Goal: Task Accomplishment & Management: Use online tool/utility

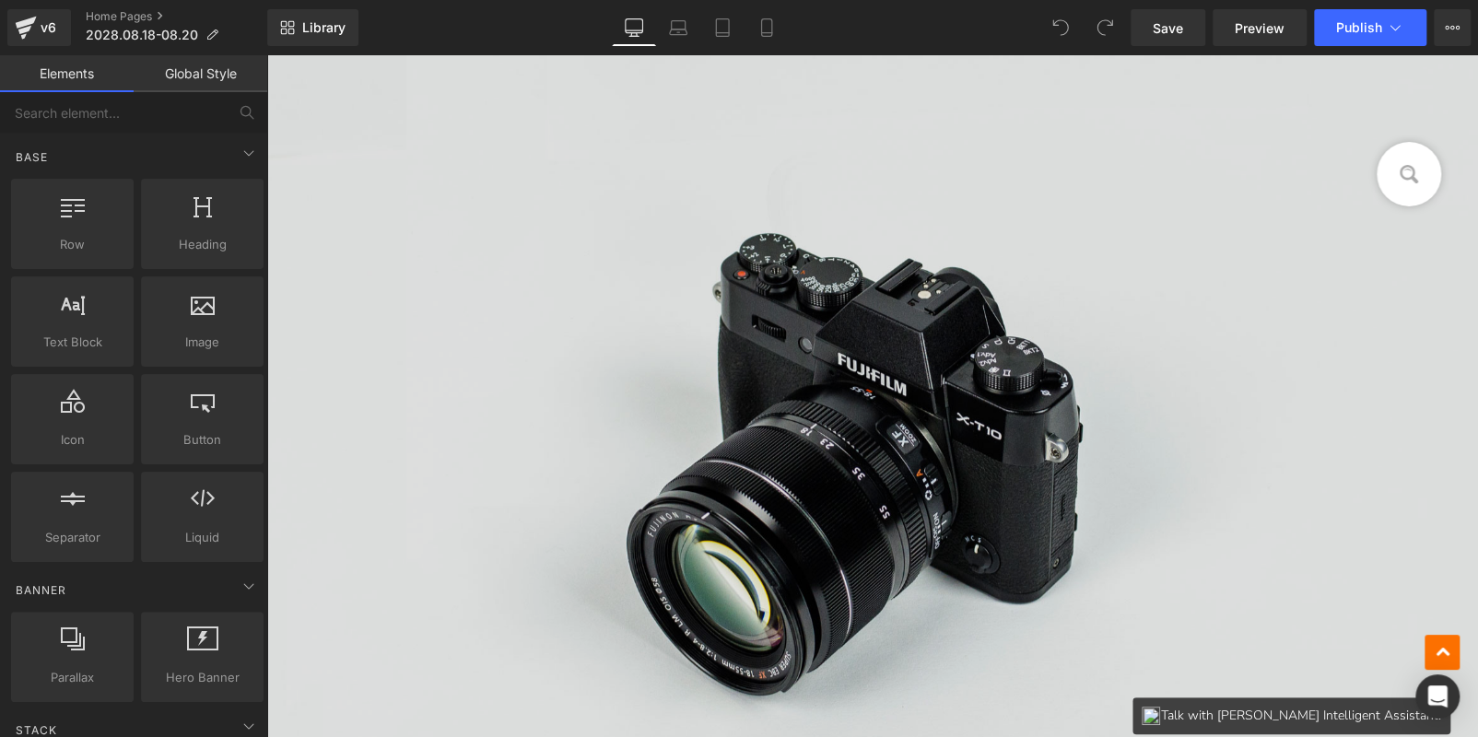
scroll to position [1415, 0]
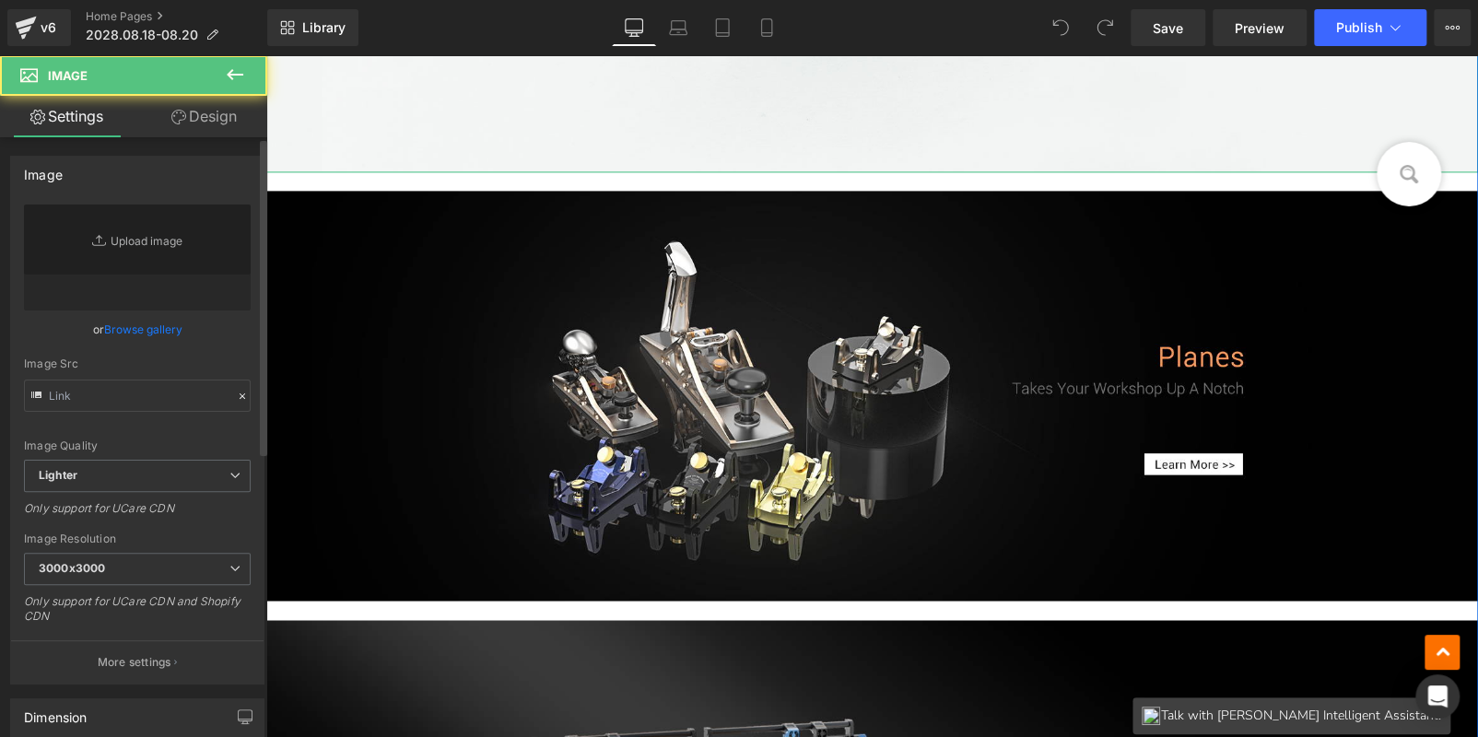
type input "//[DOMAIN_NAME][URL]"
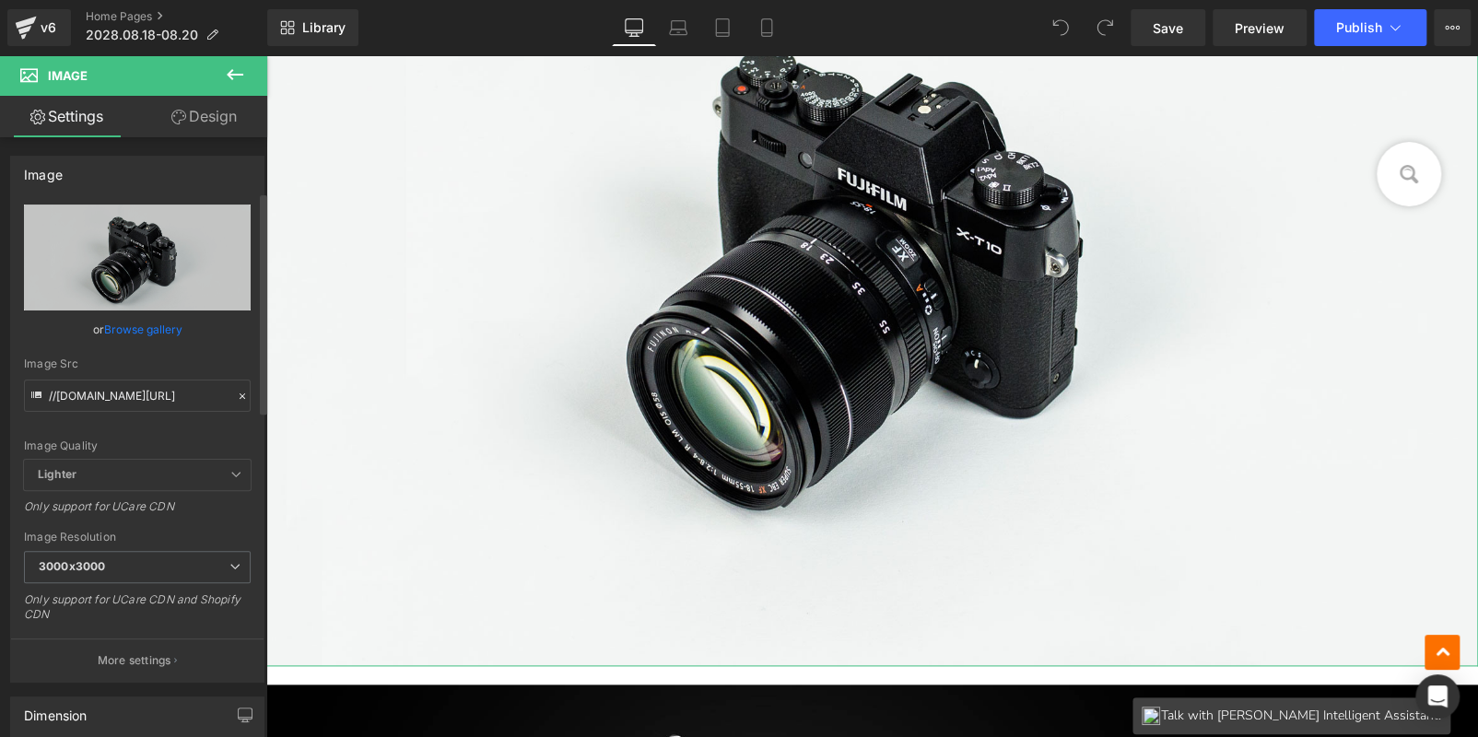
scroll to position [461, 0]
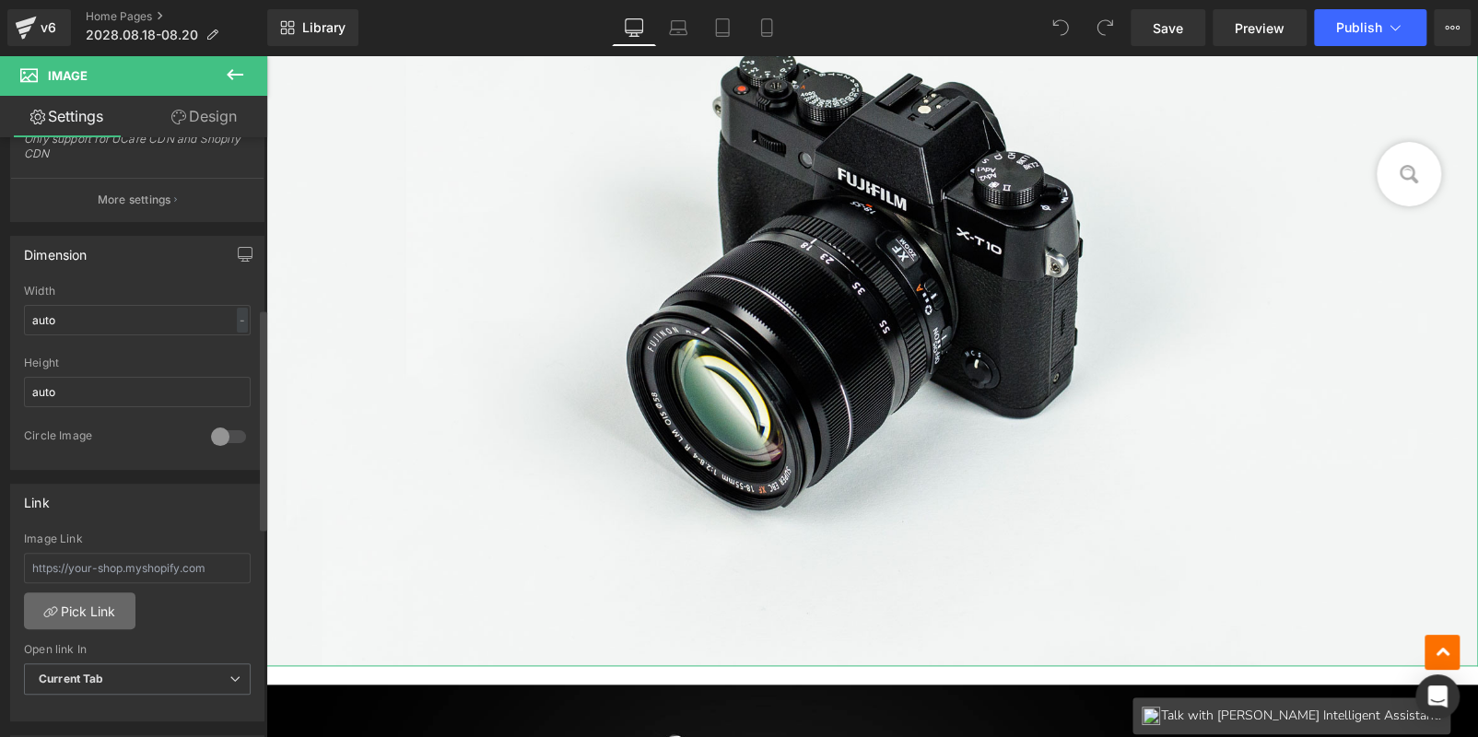
click at [86, 611] on link "Pick Link" at bounding box center [79, 610] width 111 height 37
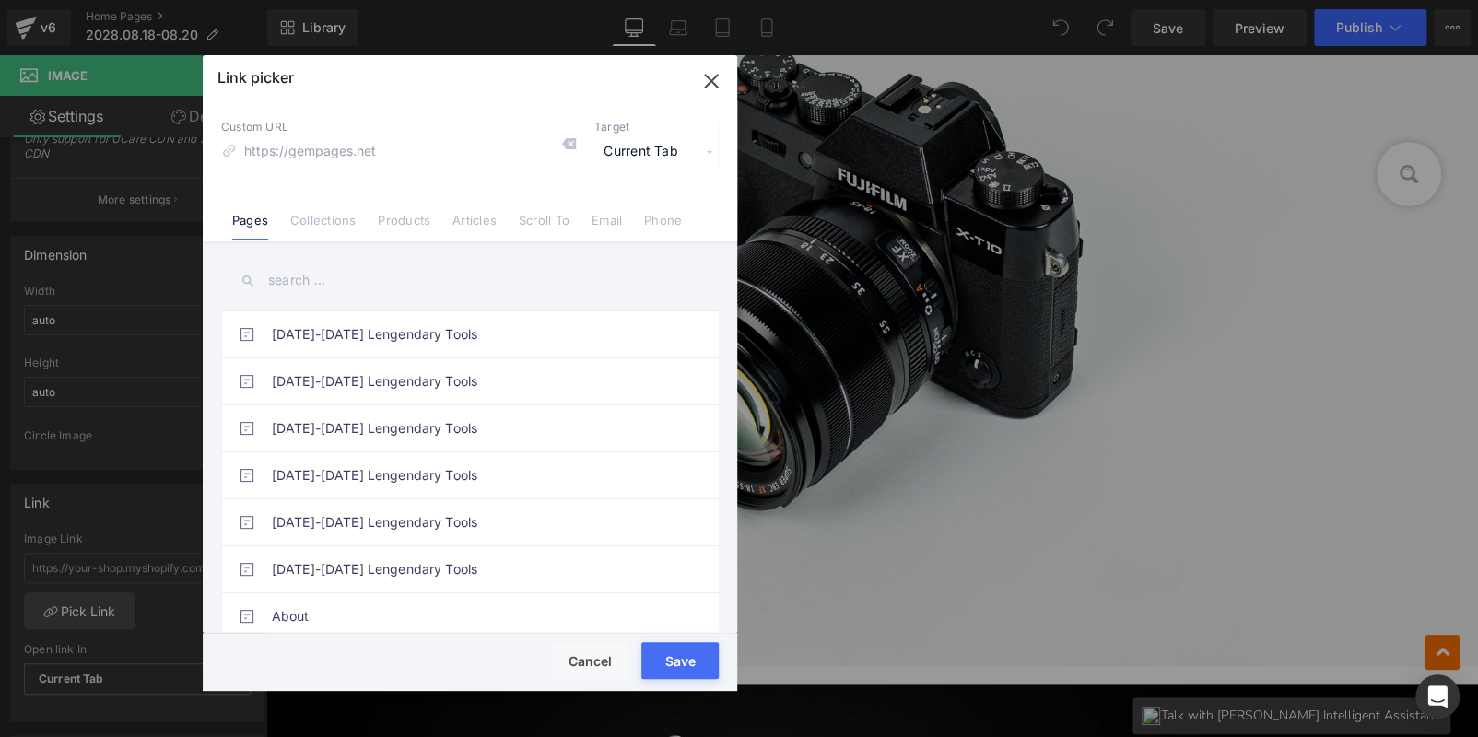
click at [298, 225] on li "Collections" at bounding box center [323, 213] width 88 height 32
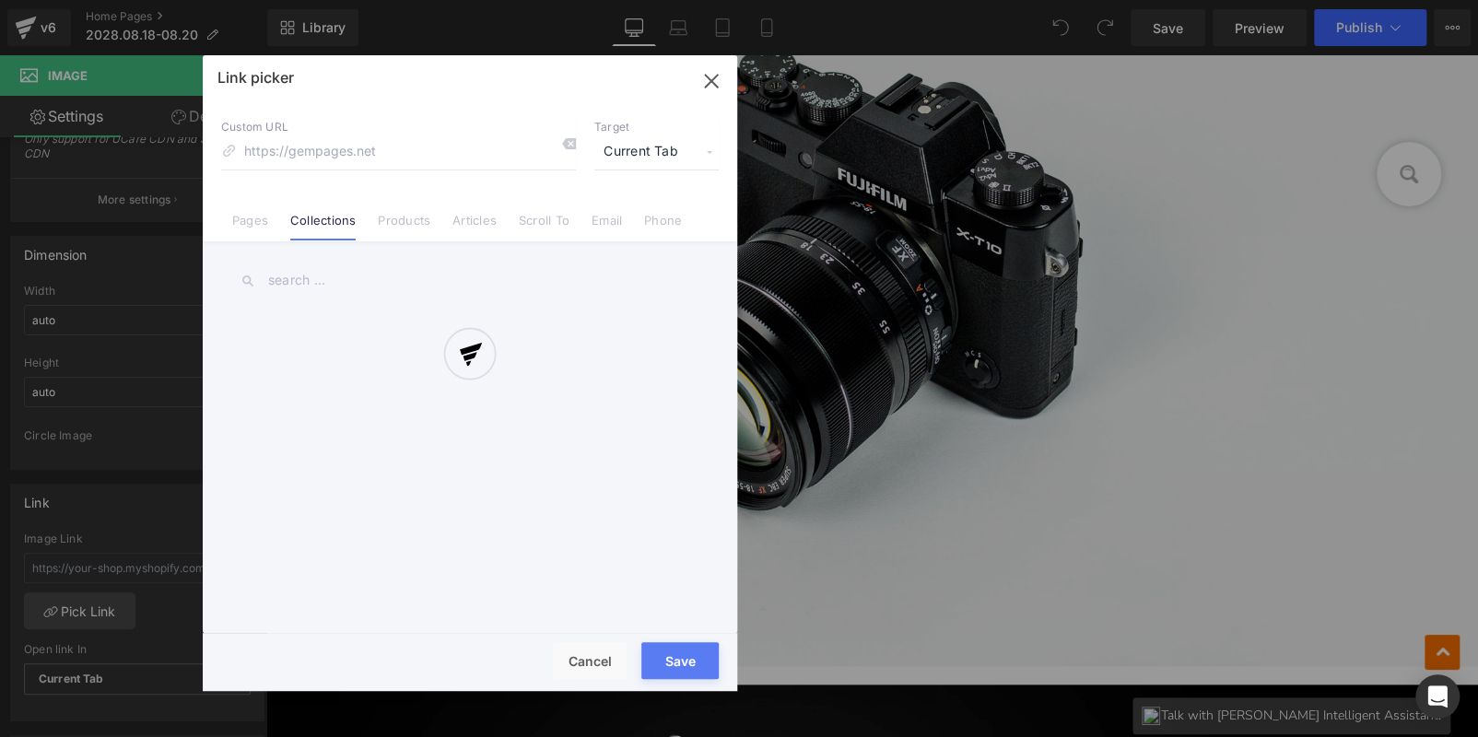
click at [322, 273] on div at bounding box center [470, 373] width 534 height 636
click at [325, 275] on div at bounding box center [470, 373] width 534 height 636
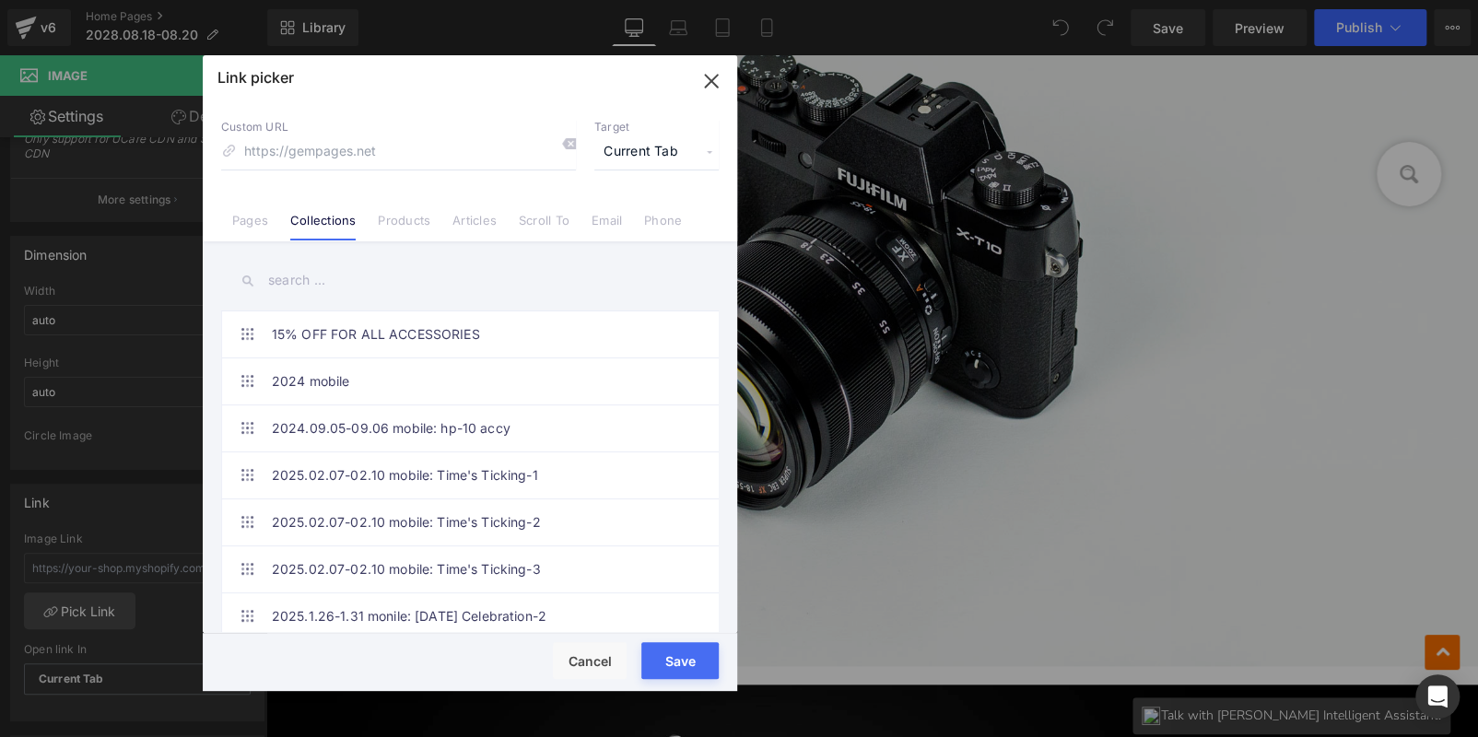
click at [334, 279] on input "text" at bounding box center [469, 280] width 497 height 41
paste input "Your Craft, Your Rewards"
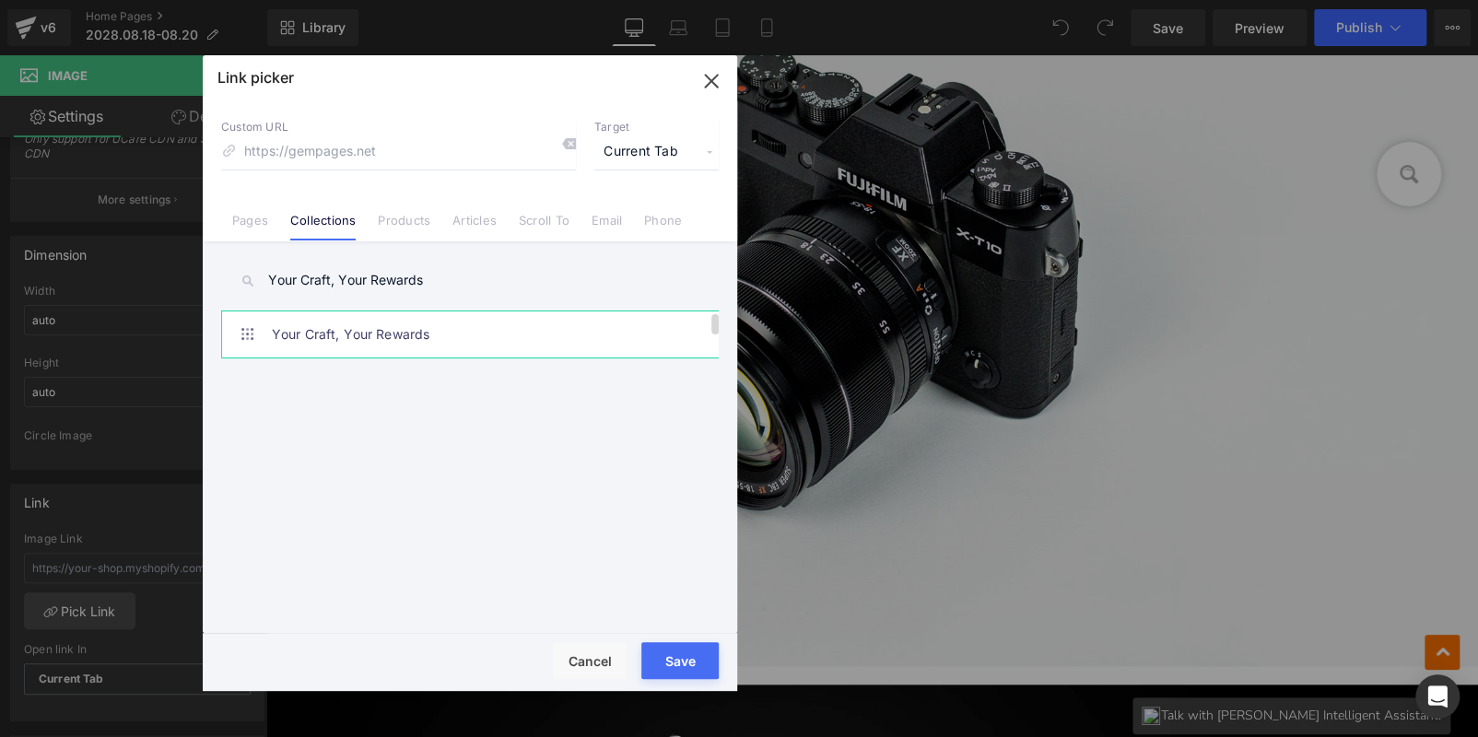
type input "Your Craft, Your Rewards"
click at [458, 337] on link "Your Craft, Your Rewards" at bounding box center [474, 334] width 405 height 46
type input "/collections/your-craft-your-rewards"
click at [675, 657] on button "Save" at bounding box center [679, 660] width 77 height 37
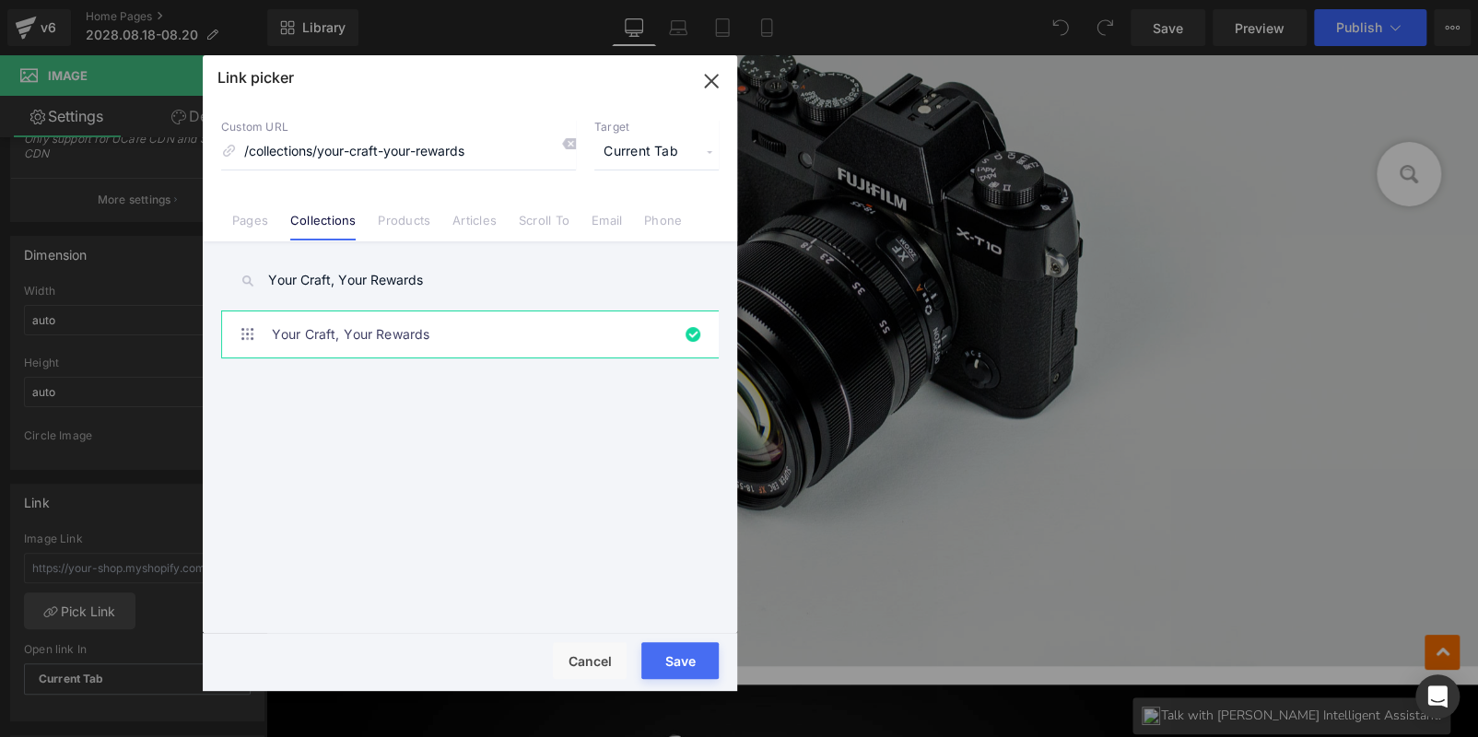
type input "/collections/your-craft-your-rewards"
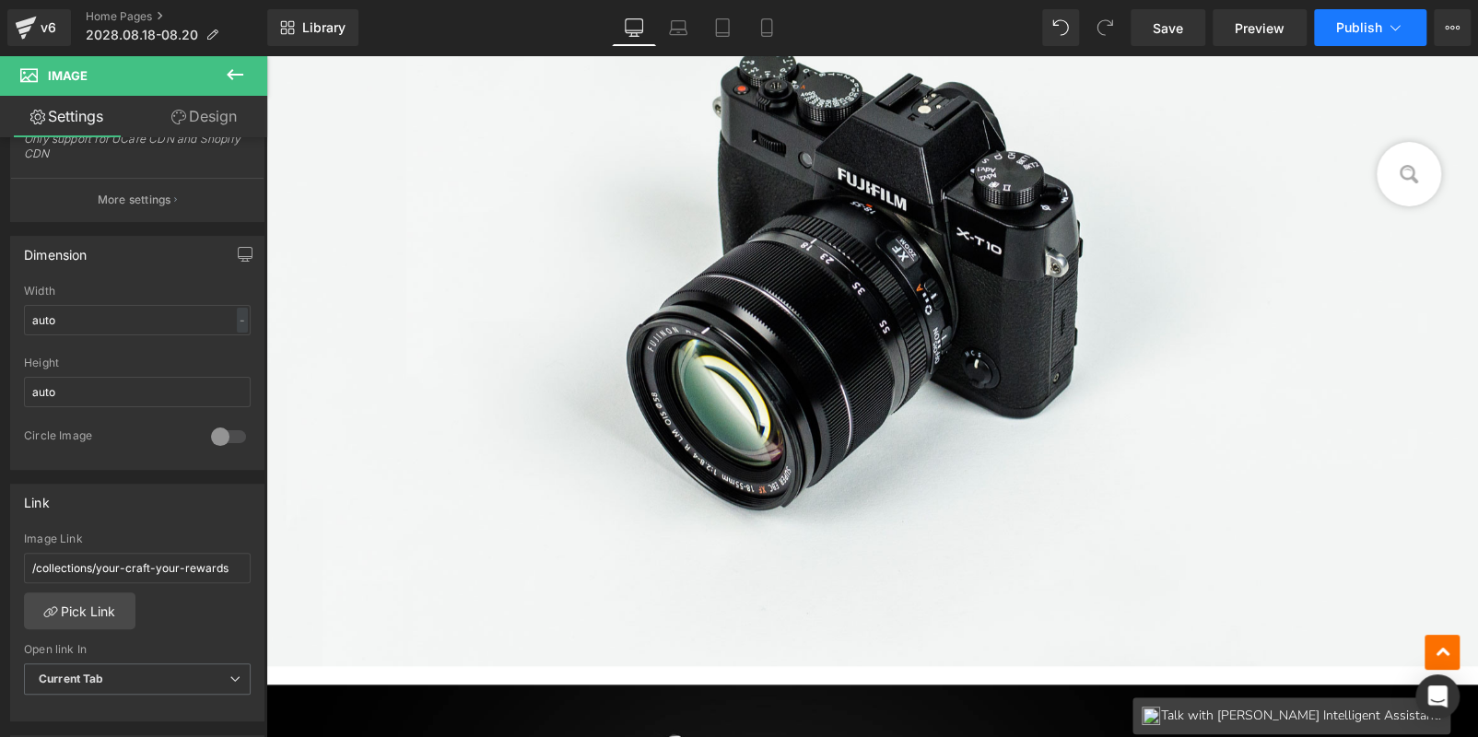
click at [1374, 29] on span "Publish" at bounding box center [1359, 27] width 46 height 15
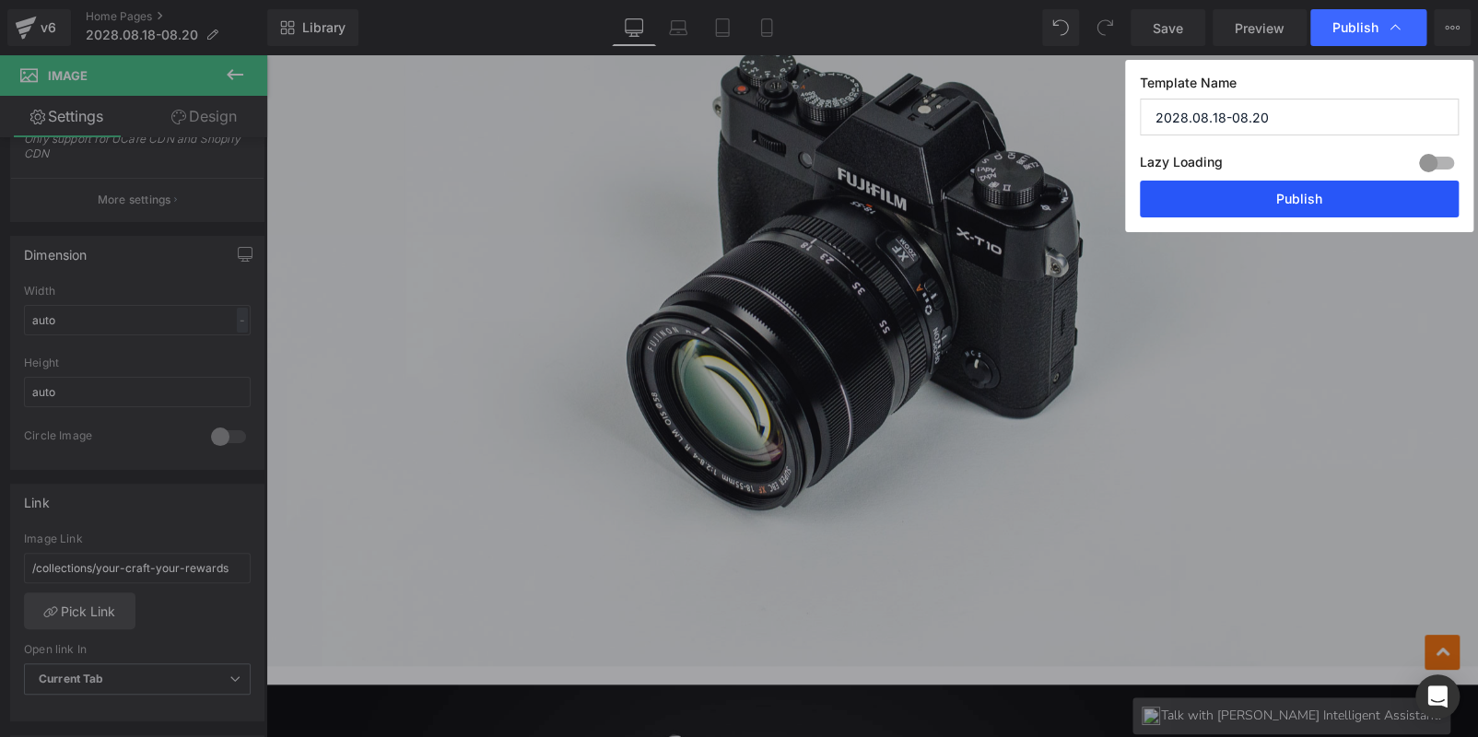
click at [1302, 206] on button "Publish" at bounding box center [1299, 199] width 319 height 37
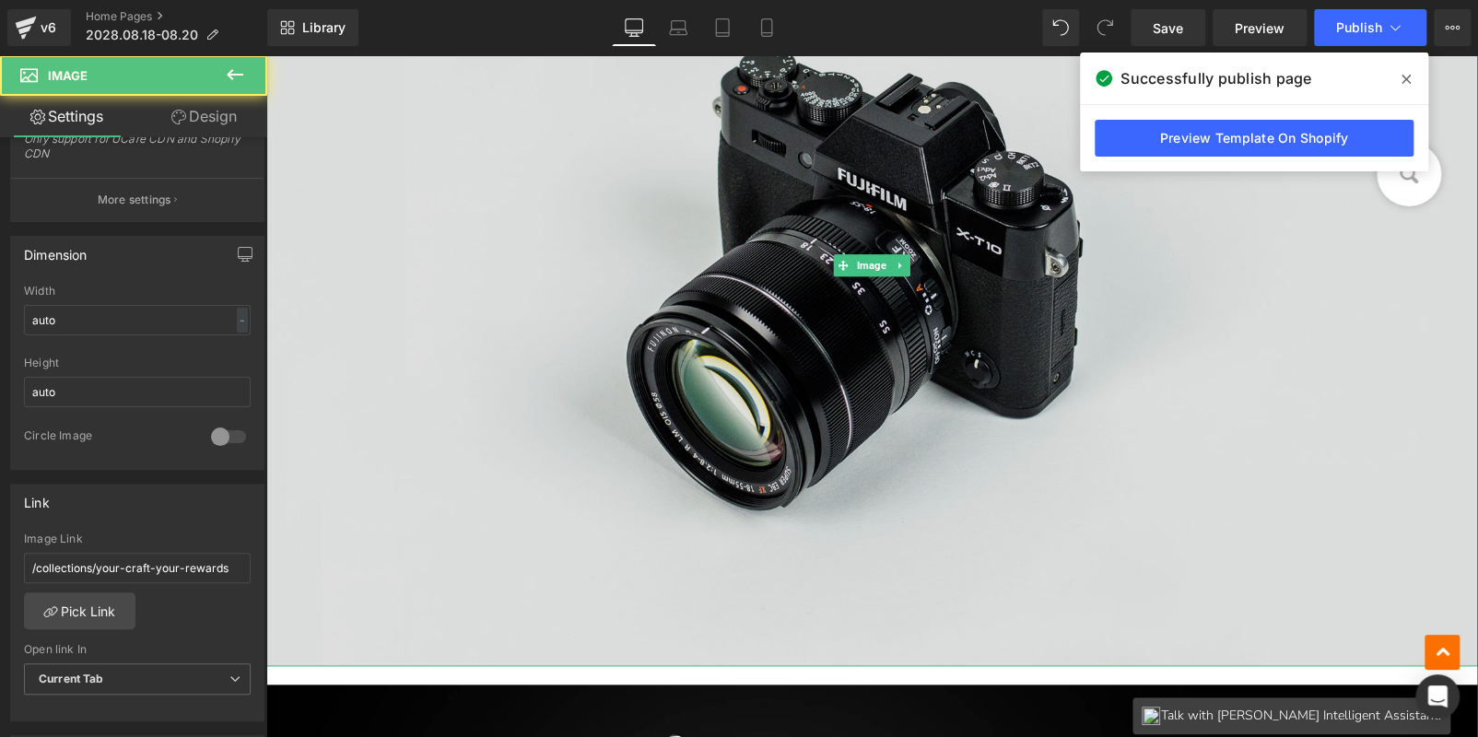
click at [542, 350] on img at bounding box center [871, 265] width 1211 height 802
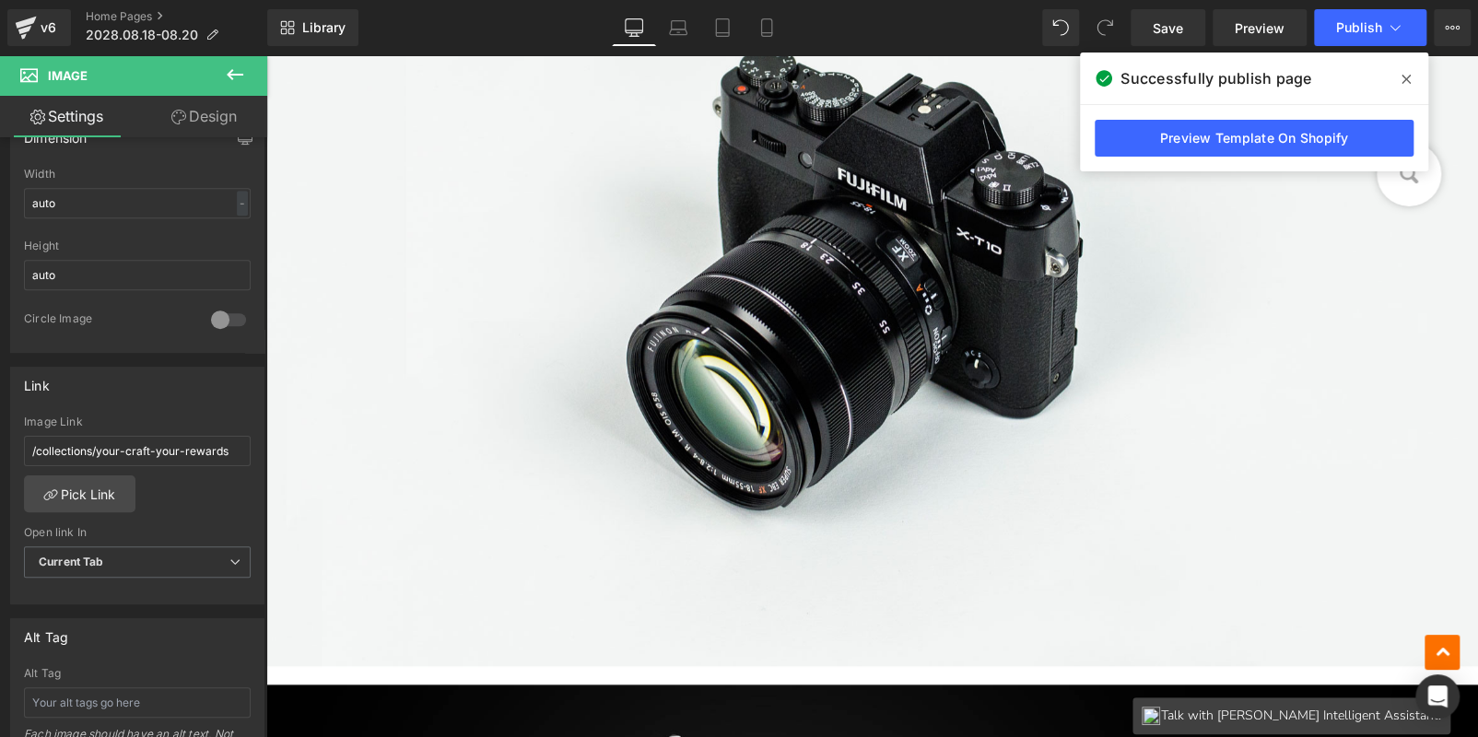
scroll to position [553, 0]
